Goal: Task Accomplishment & Management: Use online tool/utility

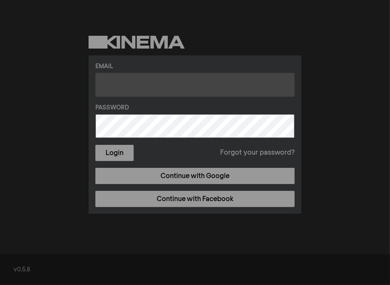
click at [121, 79] on input "text" at bounding box center [194, 85] width 199 height 24
type input "[EMAIL_ADDRESS][DOMAIN_NAME]"
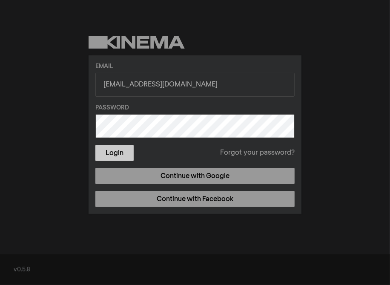
click at [121, 153] on button "Login" at bounding box center [114, 153] width 38 height 16
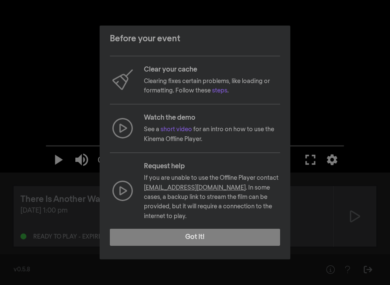
scroll to position [90, 0]
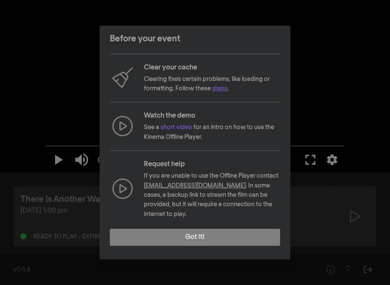
click at [221, 86] on link "steps" at bounding box center [219, 89] width 15 height 6
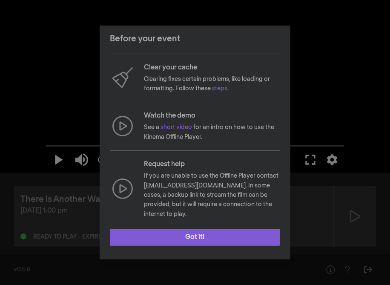
click at [202, 235] on button "Got it!" at bounding box center [195, 237] width 170 height 17
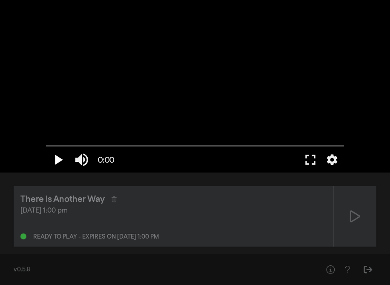
click at [56, 158] on button "play_arrow" at bounding box center [58, 160] width 24 height 26
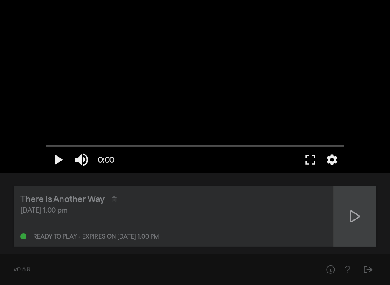
click at [350, 220] on icon at bounding box center [355, 216] width 10 height 12
